Goal: Information Seeking & Learning: Learn about a topic

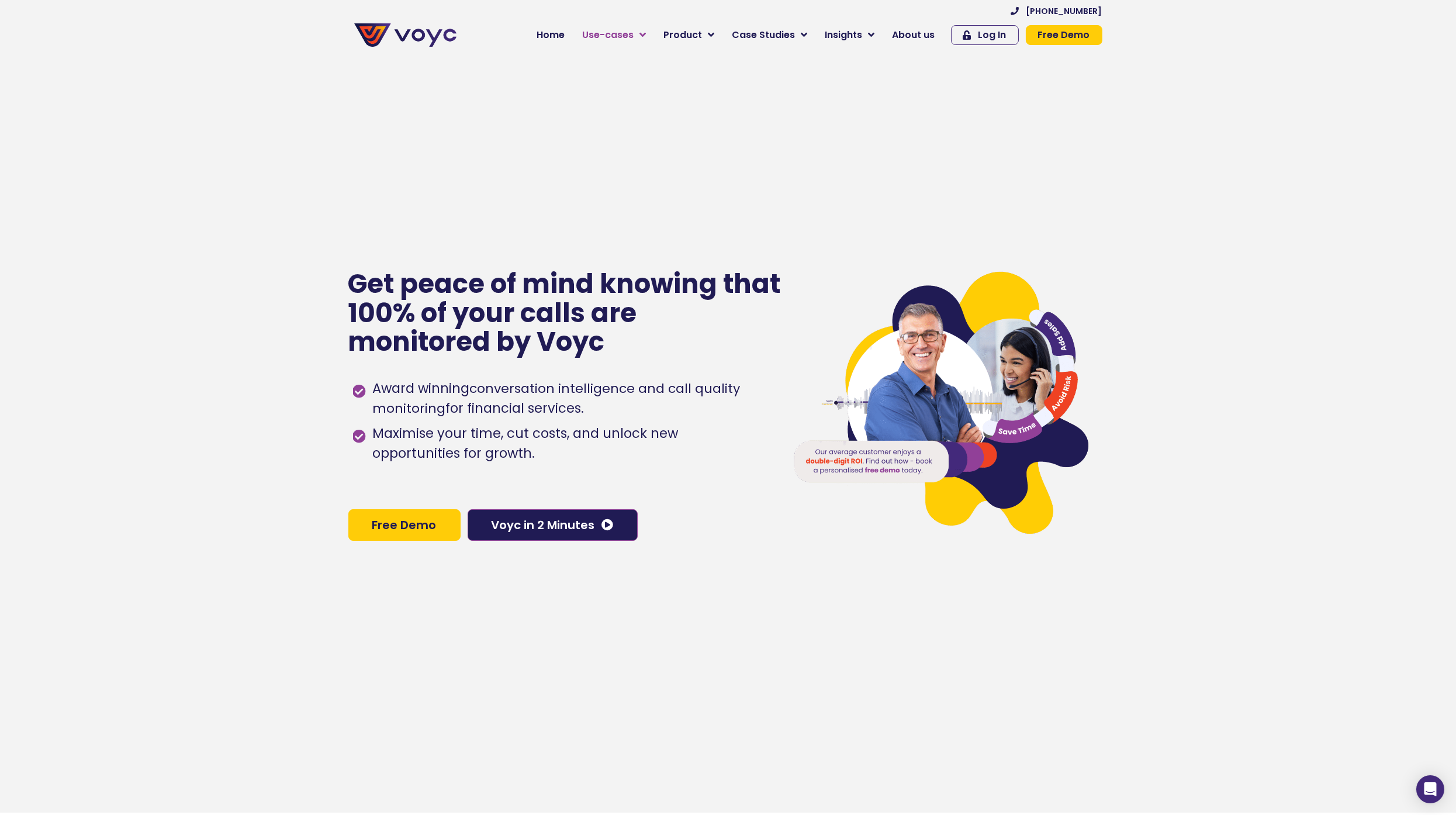
click at [638, 45] on link "Use-cases" at bounding box center [615, 35] width 81 height 24
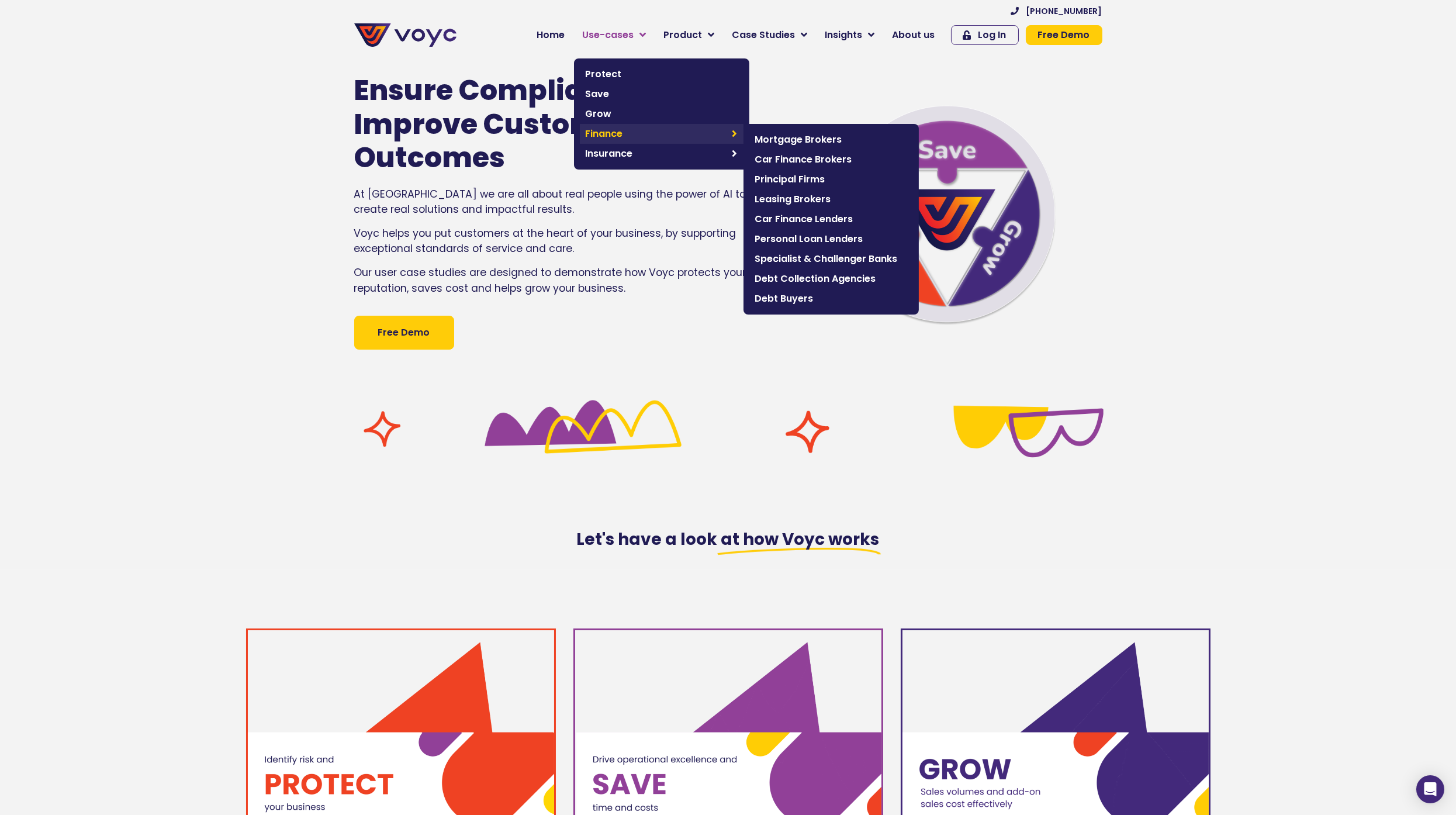
click at [653, 130] on span "Finance" at bounding box center [656, 133] width 141 height 14
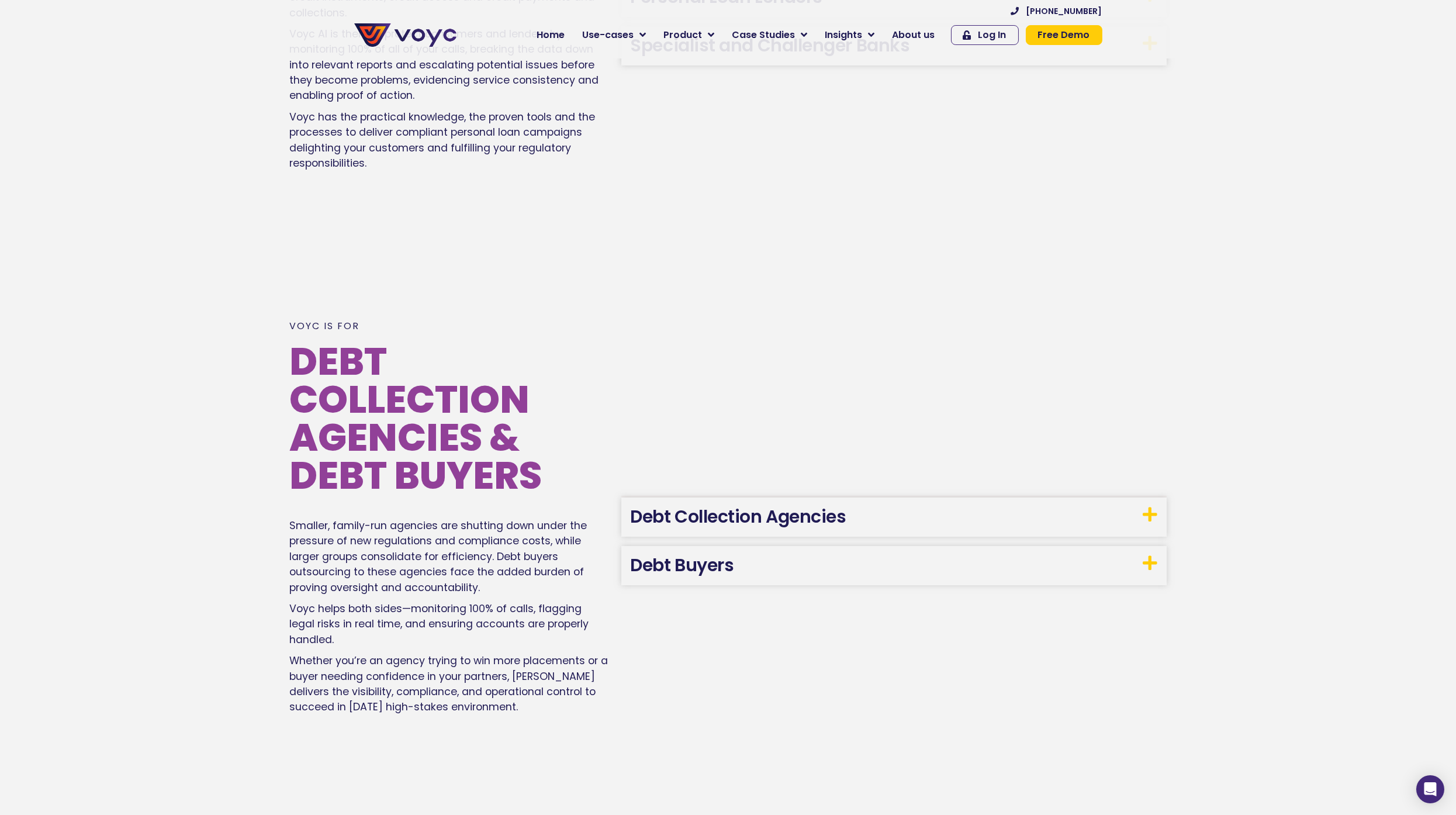
scroll to position [2012, 0]
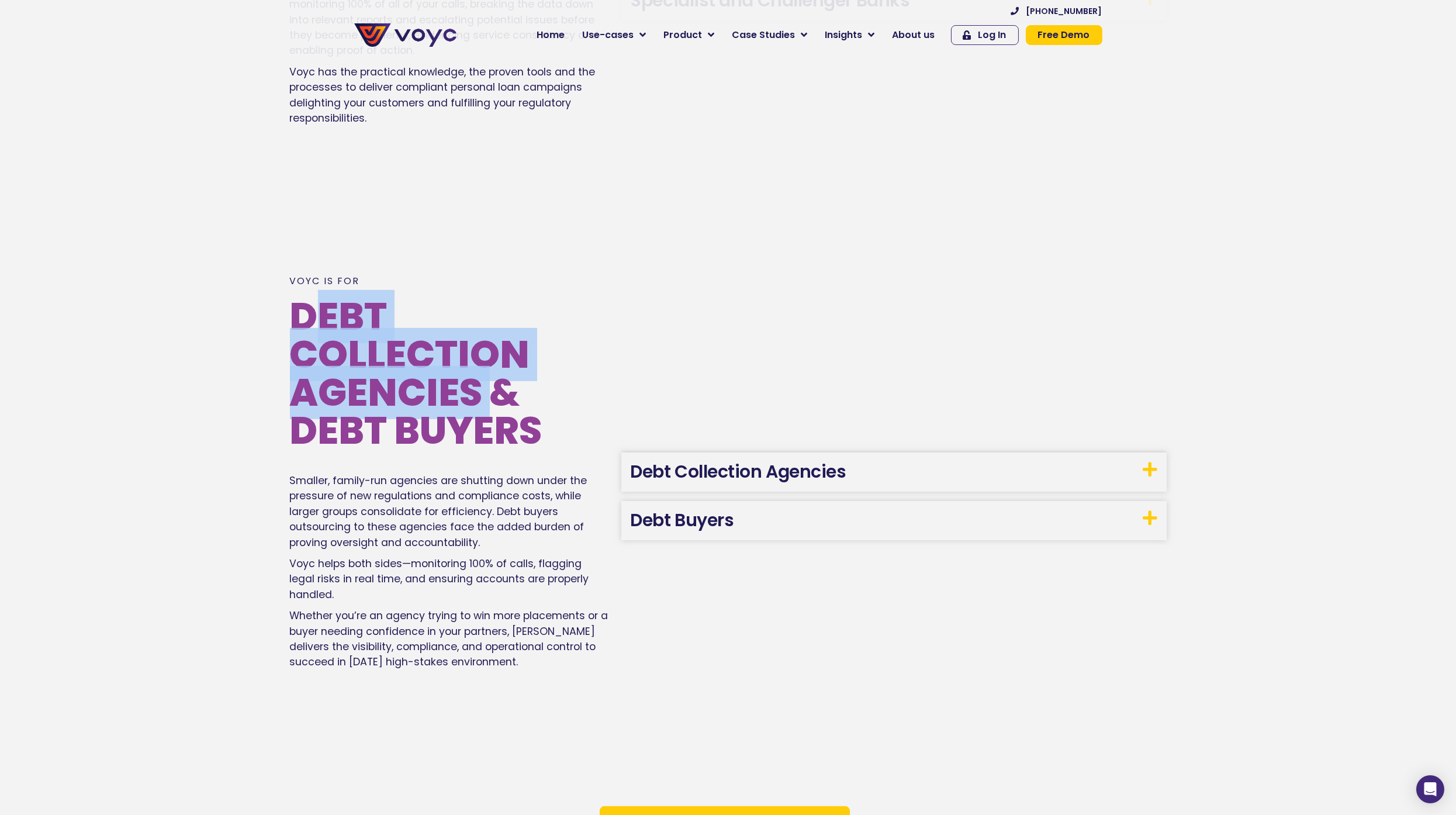
drag, startPoint x: 308, startPoint y: 336, endPoint x: 499, endPoint y: 416, distance: 207.1
click at [499, 416] on h2 "Debt Collection Agencies & debt buyers" at bounding box center [450, 373] width 320 height 152
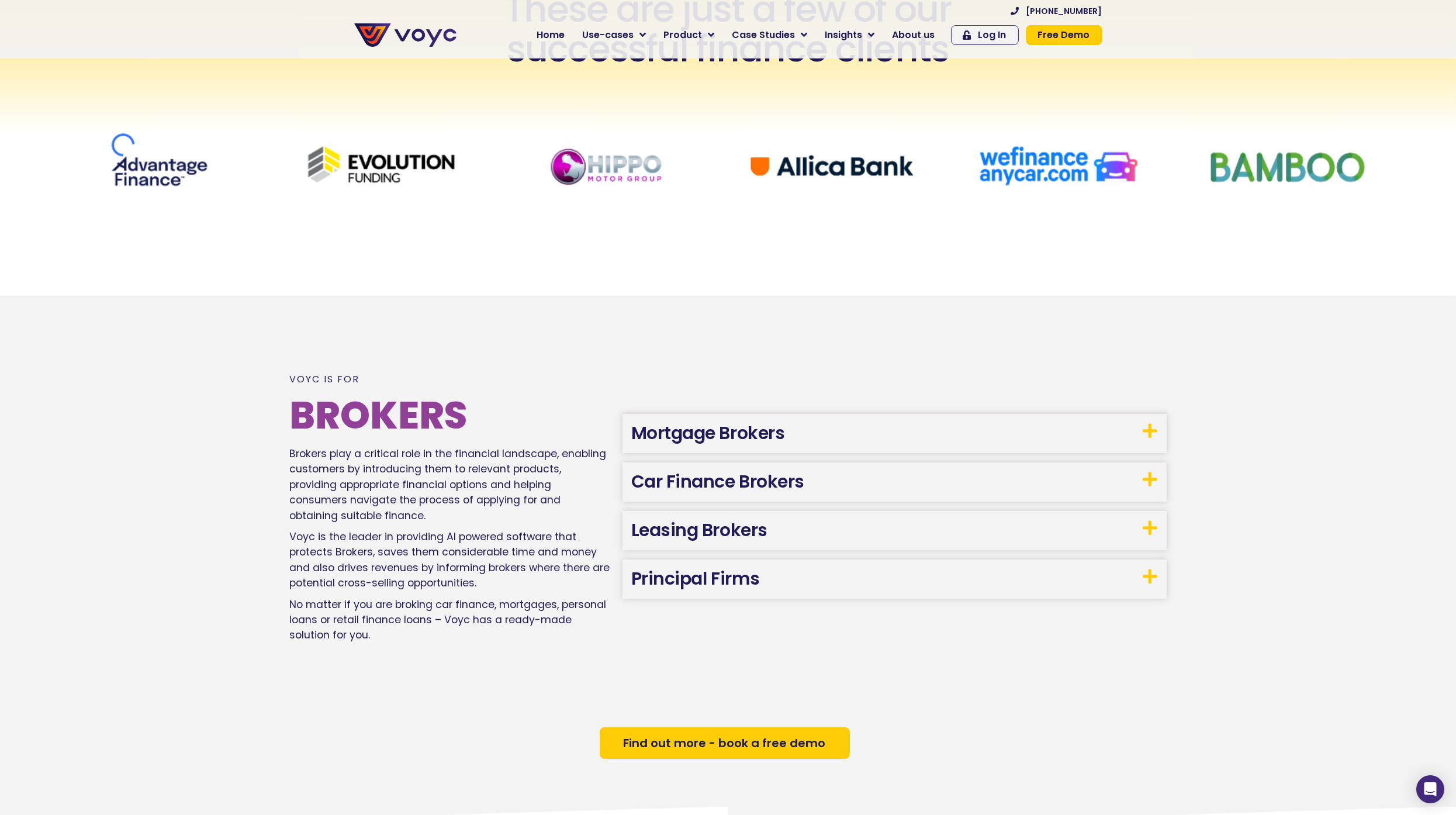
scroll to position [648, 0]
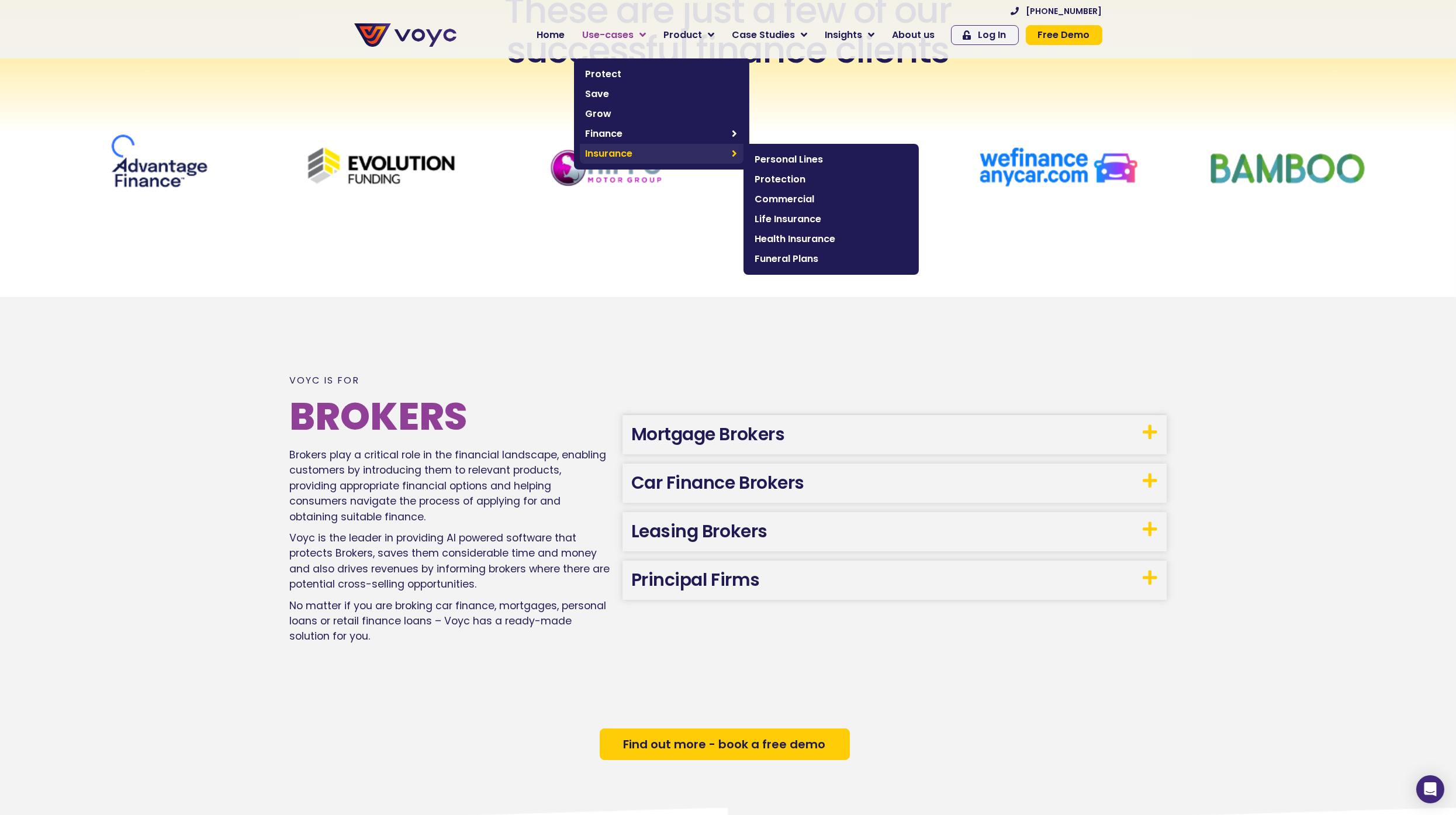
click at [633, 149] on span "Insurance" at bounding box center [656, 154] width 141 height 14
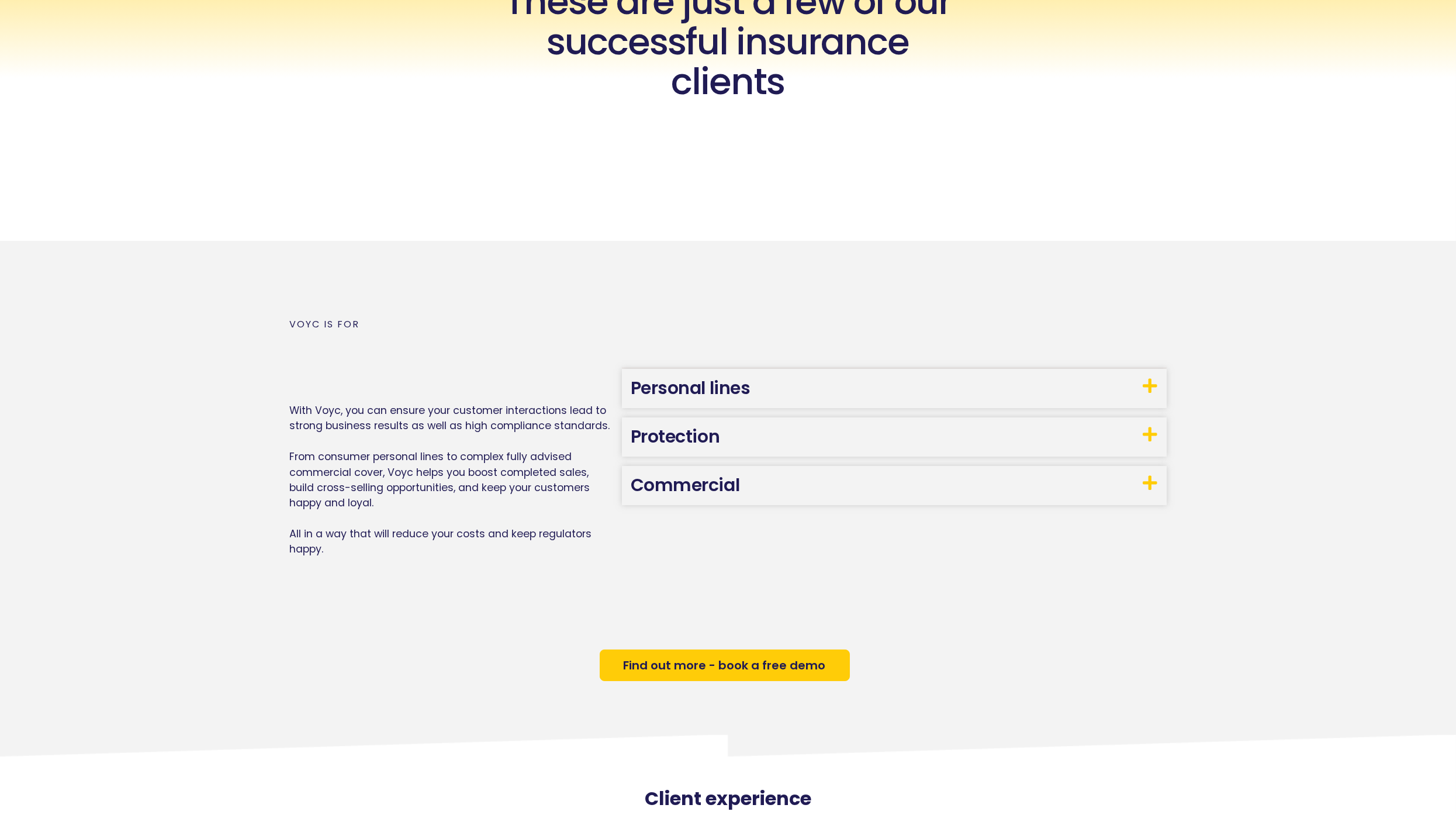
scroll to position [582, 0]
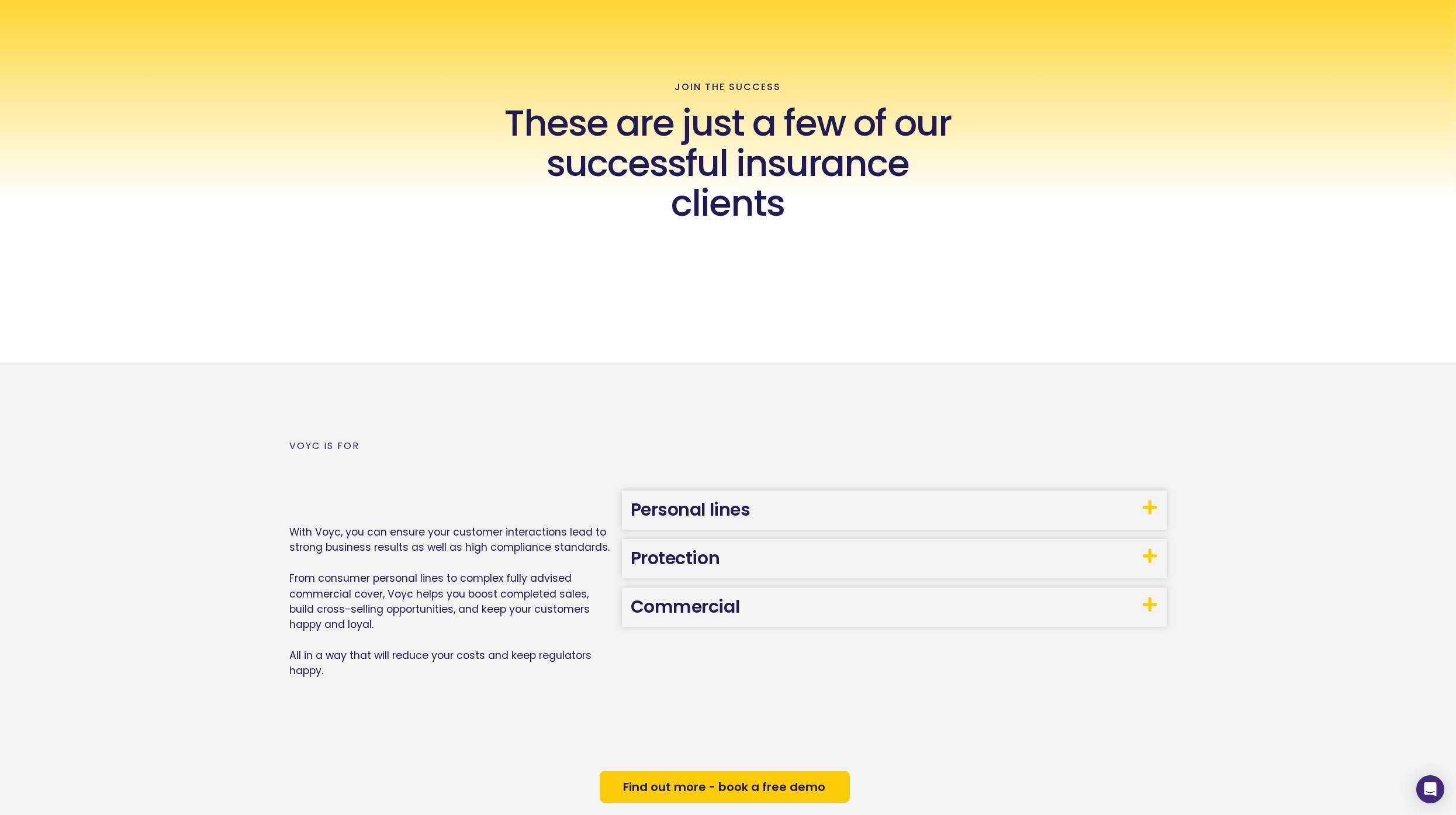
click at [402, 426] on div "Voyc is for Brokers With Voyc, you can ensure your customer interactions lead t…" at bounding box center [728, 557] width 877 height 390
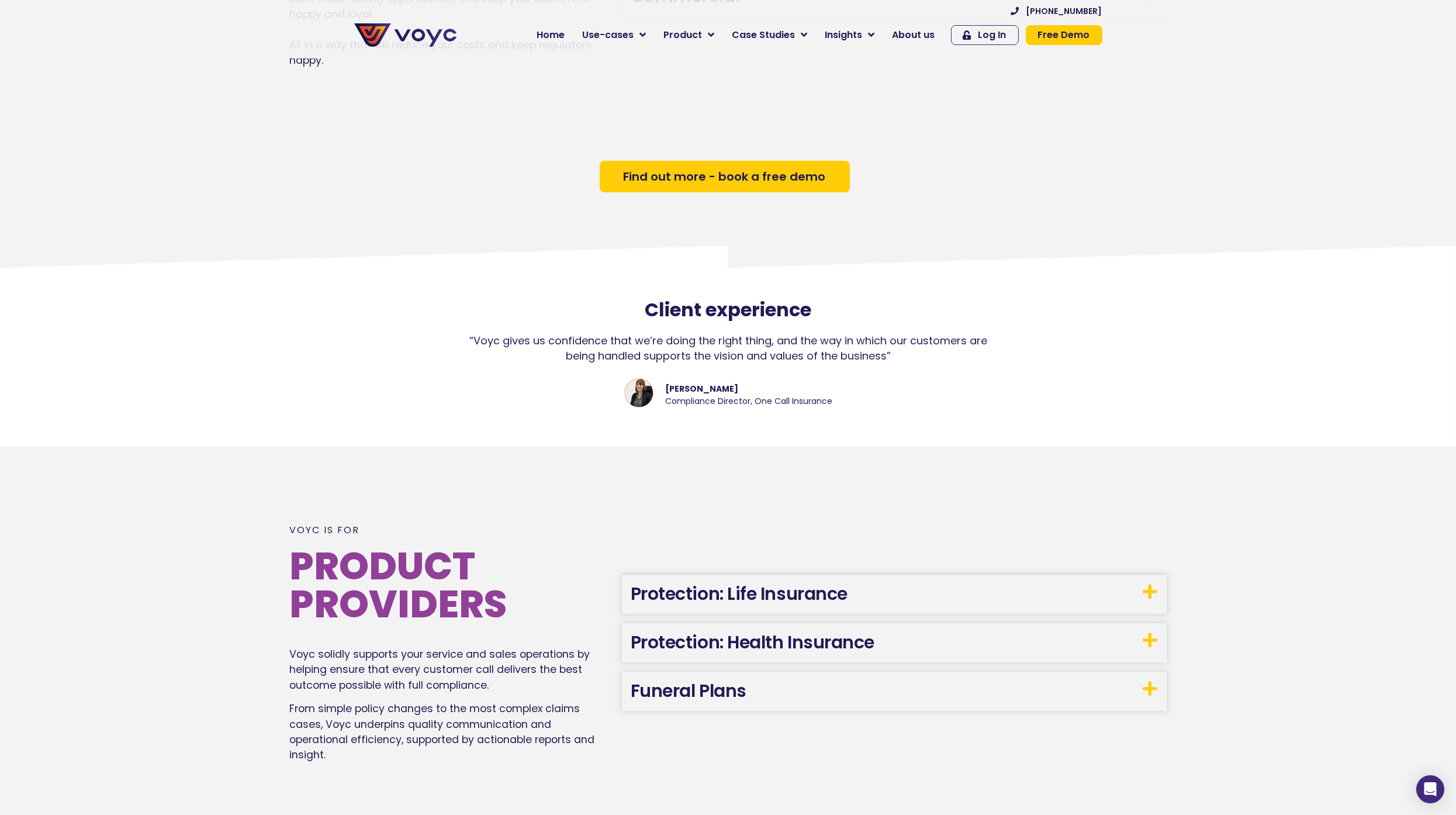
scroll to position [1489, 0]
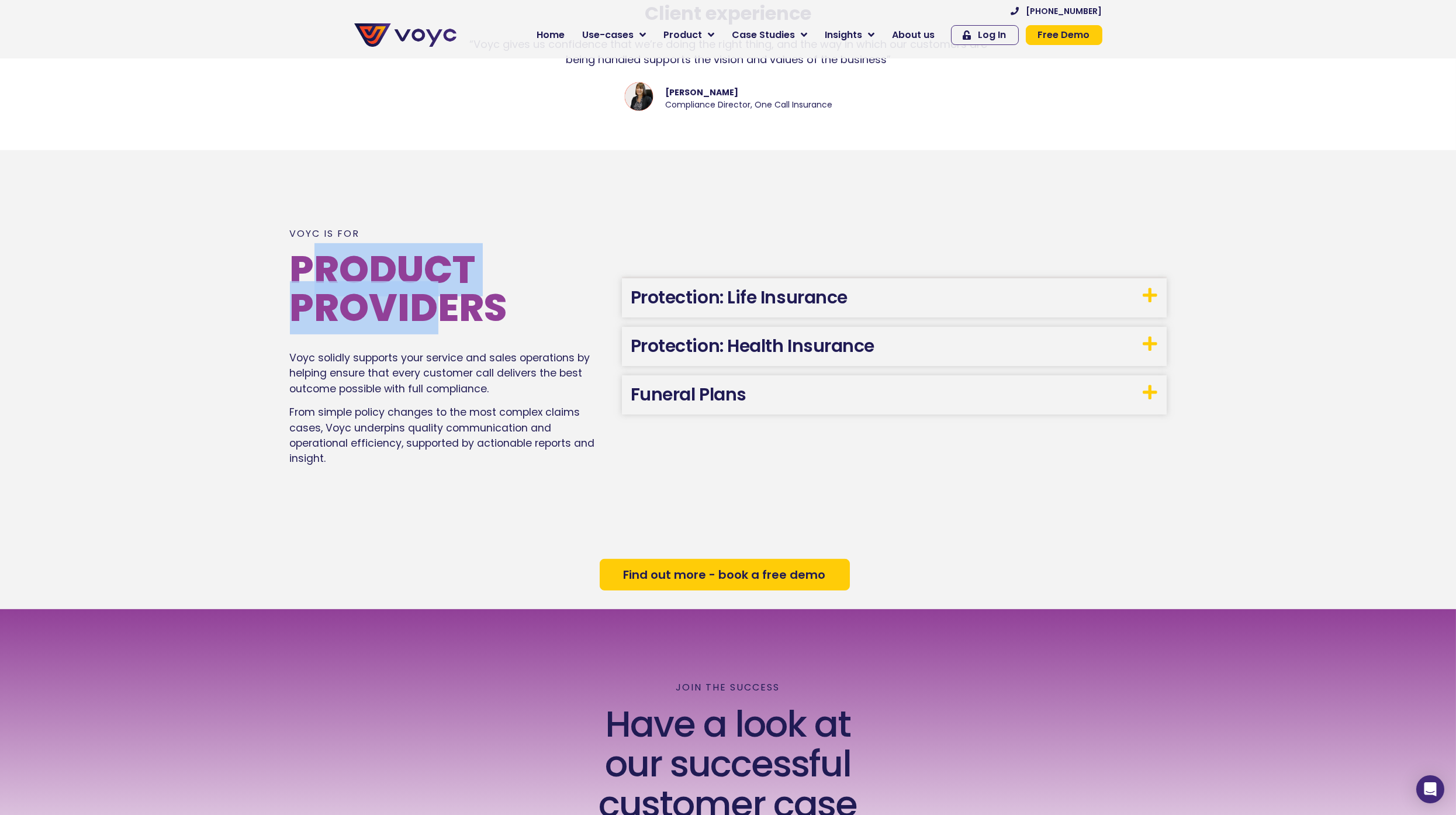
click at [515, 322] on h2 "Product Providers" at bounding box center [450, 289] width 320 height 76
drag, startPoint x: 589, startPoint y: 398, endPoint x: 591, endPoint y: 308, distance: 90.0
click at [589, 396] on p "Voyc solidly supports your service and sales operations by helping ensure that …" at bounding box center [450, 373] width 320 height 46
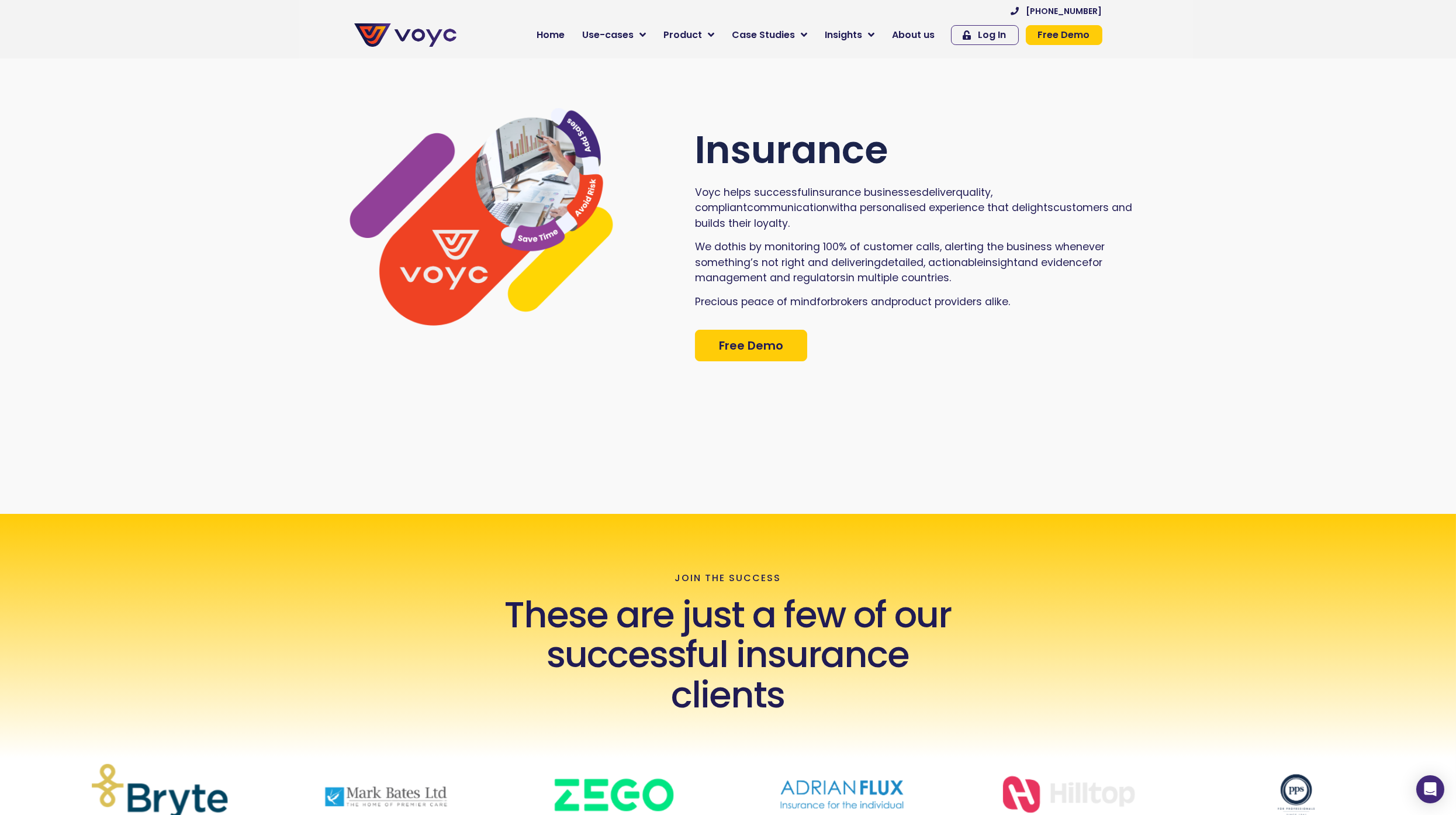
scroll to position [0, 0]
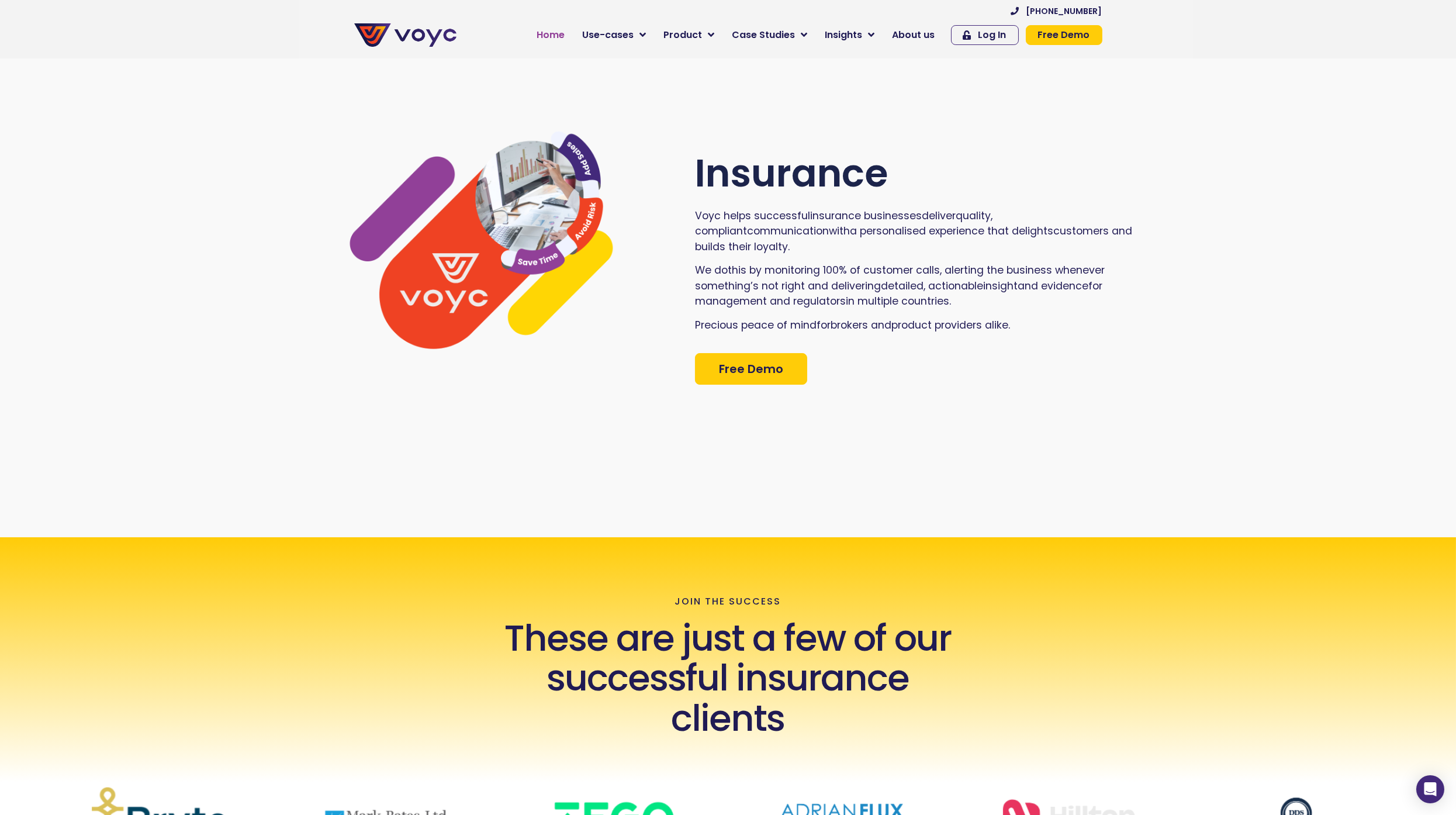
click at [574, 26] on link "Home" at bounding box center [551, 35] width 45 height 24
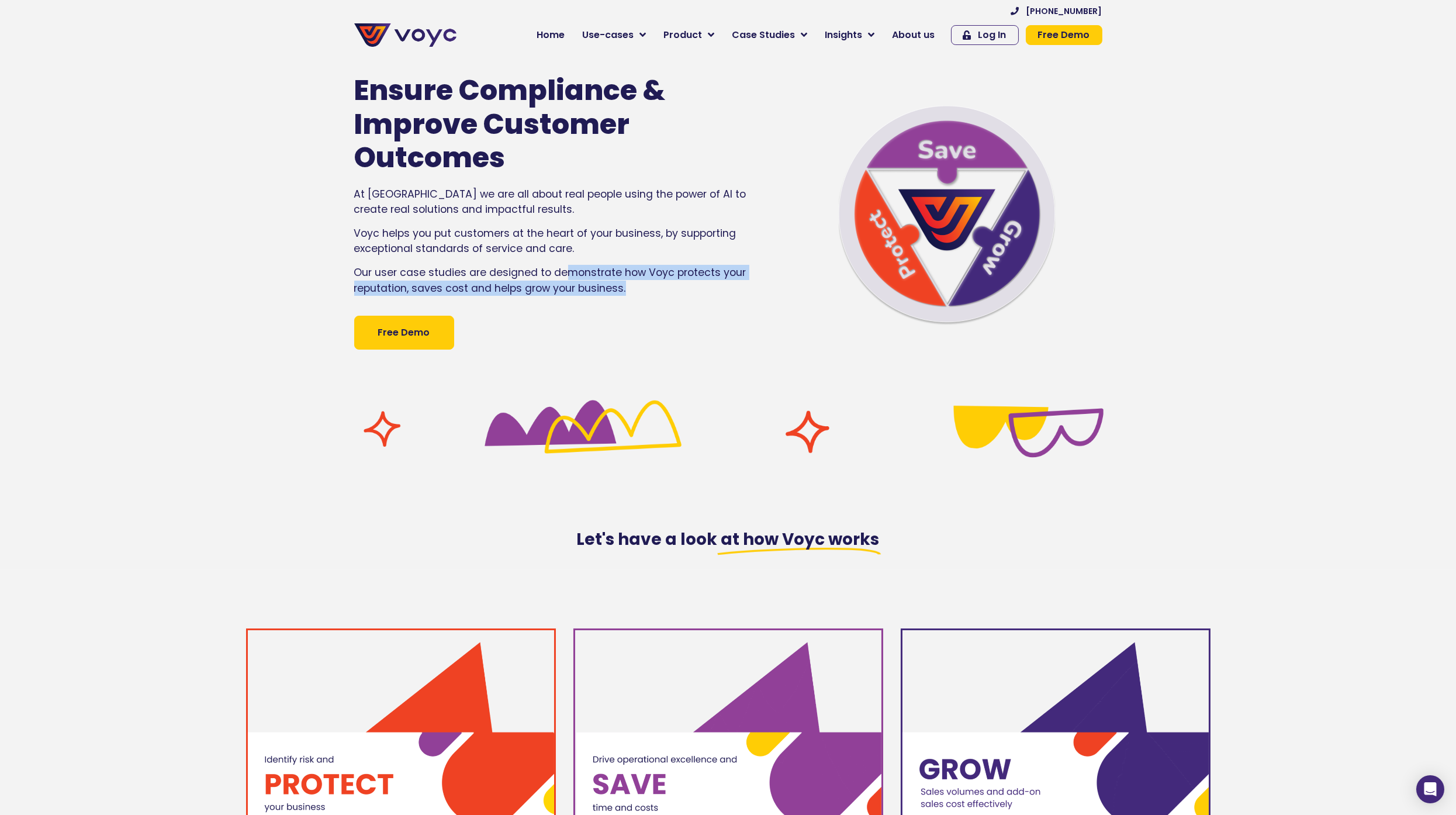
drag, startPoint x: 636, startPoint y: 281, endPoint x: 568, endPoint y: 279, distance: 68.0
click at [568, 279] on p "Our user case studies are designed to demonstrate how Voyc protects your reputa…" at bounding box center [554, 280] width 400 height 31
drag, startPoint x: 616, startPoint y: 273, endPoint x: 554, endPoint y: 269, distance: 62.1
click at [554, 269] on p "Our user case studies are designed to demonstrate how Voyc protects your reputa…" at bounding box center [554, 280] width 400 height 31
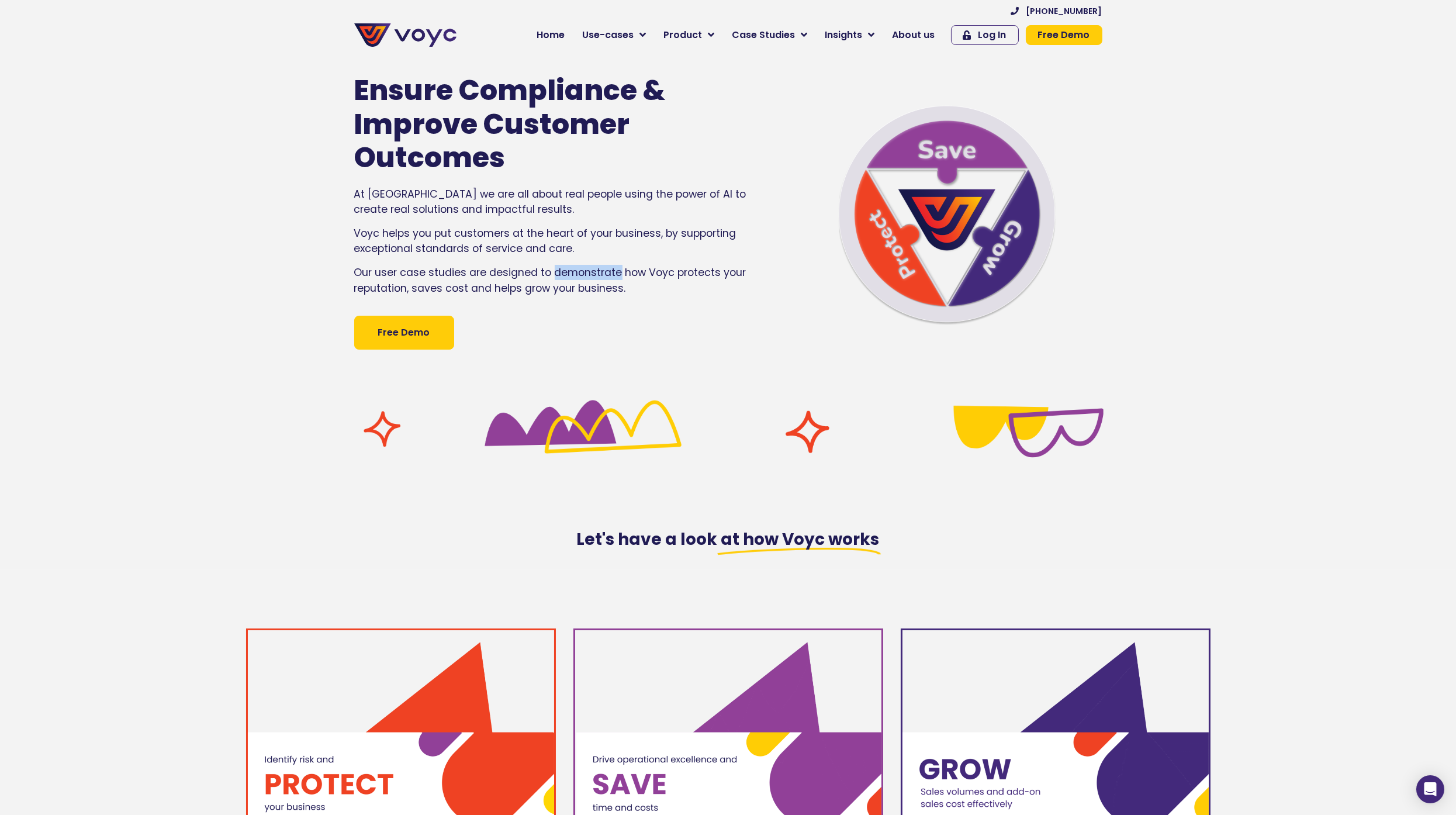
click at [554, 269] on p "Our user case studies are designed to demonstrate how Voyc protects your reputa…" at bounding box center [554, 280] width 400 height 31
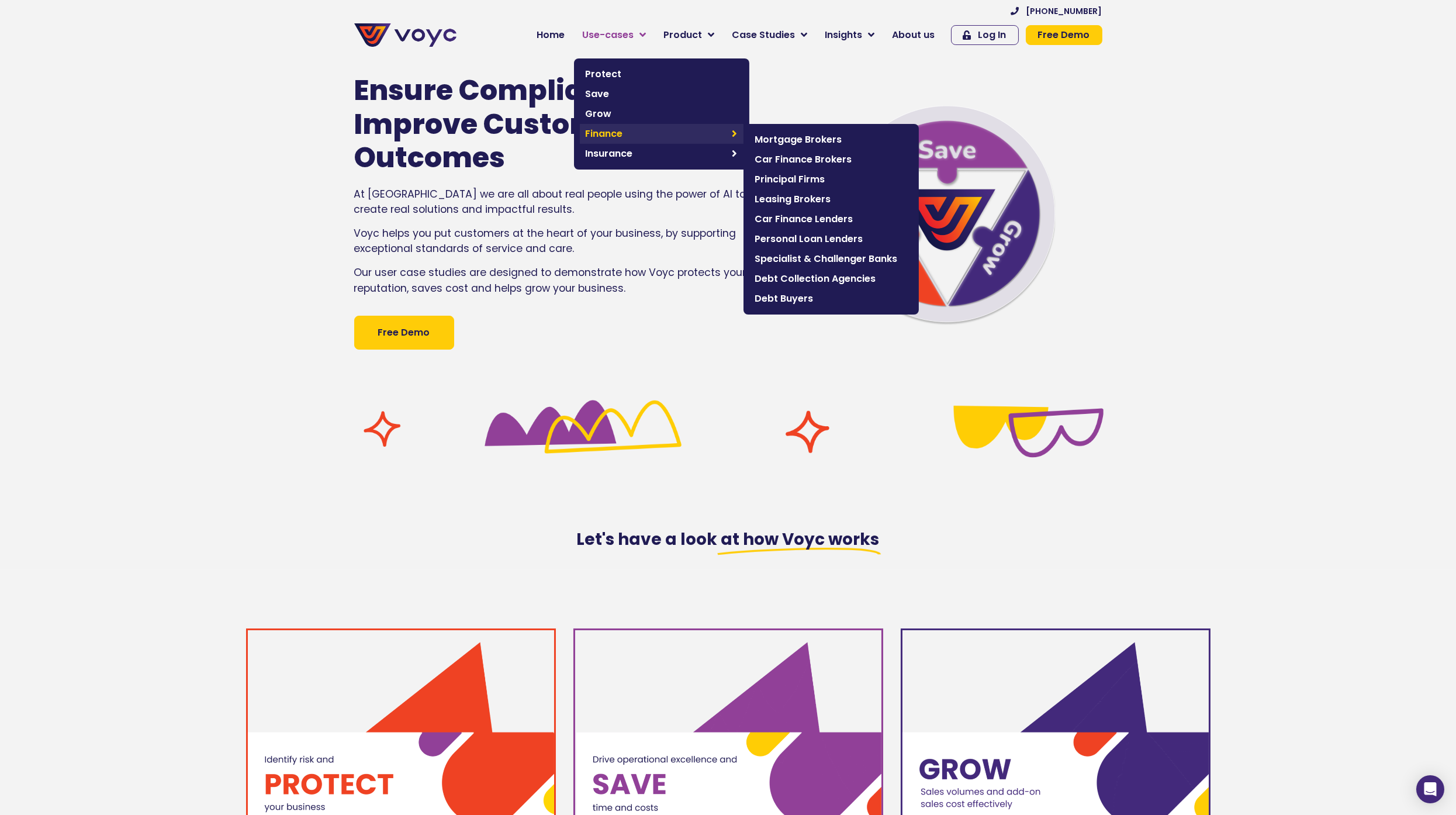
click at [620, 129] on span "Finance" at bounding box center [656, 133] width 141 height 14
